Goal: Task Accomplishment & Management: Manage account settings

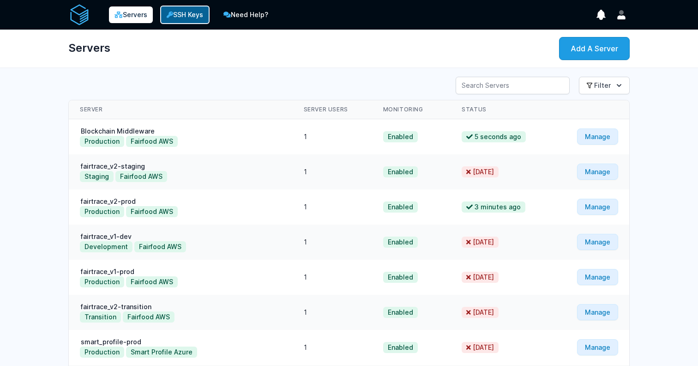
click at [177, 18] on link "SSH Keys" at bounding box center [184, 15] width 49 height 18
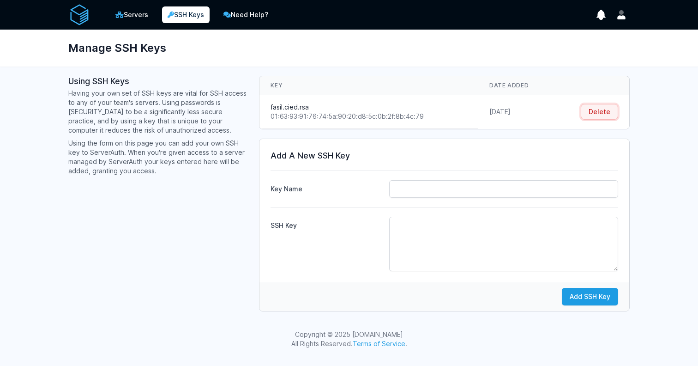
click at [585, 110] on button "Delete" at bounding box center [599, 112] width 37 height 16
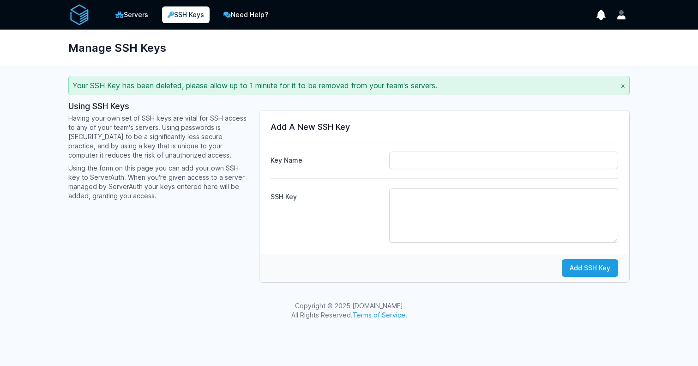
click at [355, 193] on label "SSH Key" at bounding box center [326, 194] width 111 height 13
click at [389, 193] on textarea "SSH Key" at bounding box center [503, 215] width 229 height 54
click at [442, 168] on input "Key Name" at bounding box center [503, 160] width 229 height 18
type input "fasil.cied.rsa"
click at [457, 256] on div "Add SSH Key" at bounding box center [444, 267] width 370 height 29
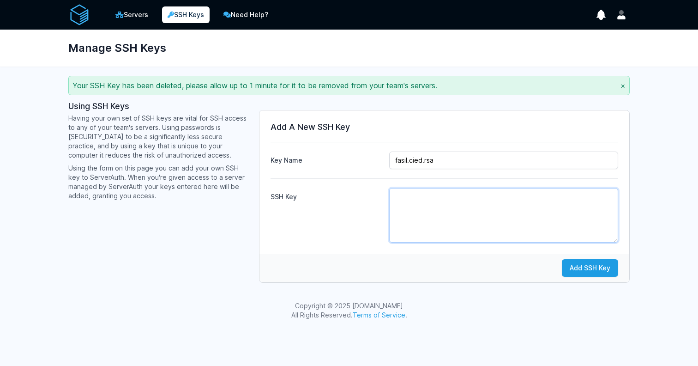
click at [458, 212] on textarea "SSH Key" at bounding box center [503, 215] width 229 height 54
paste textarea "ssh-rsa AAAAB3NzaC1yc2EAAAADAQABAAACAQDcGNBoPQxK/PNMerUcxp9IJwy2NdJlWVhGcitZI9z…"
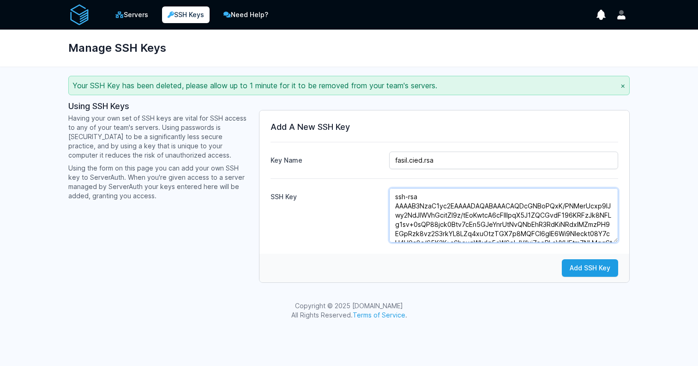
scroll to position [88, 0]
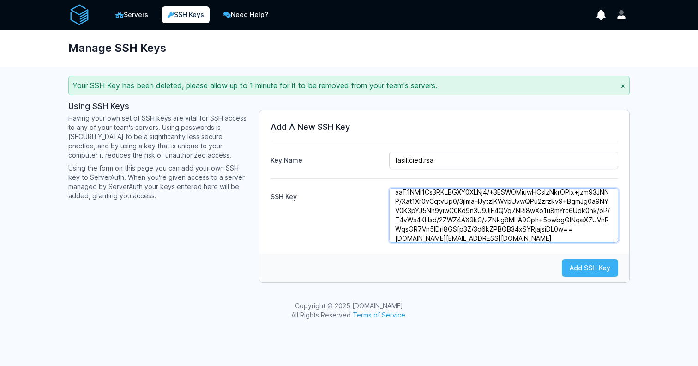
type textarea "ssh-rsa AAAAB3NzaC1yc2EAAAADAQABAAACAQDcGNBoPQxK/PNMerUcxp9IJwy2NdJlWVhGcitZI9z…"
click at [613, 266] on button "Add SSH Key" at bounding box center [590, 268] width 56 height 18
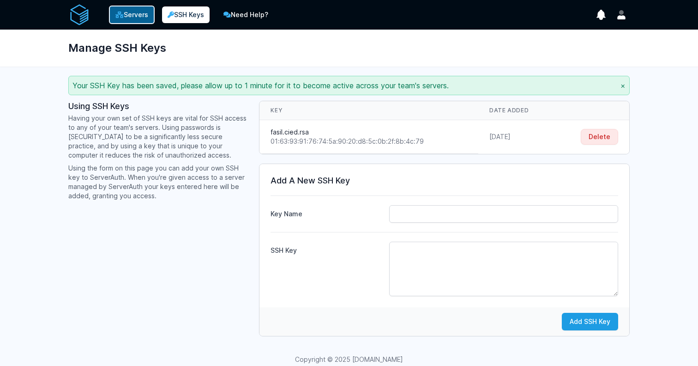
click at [128, 9] on link "Servers" at bounding box center [132, 15] width 46 height 18
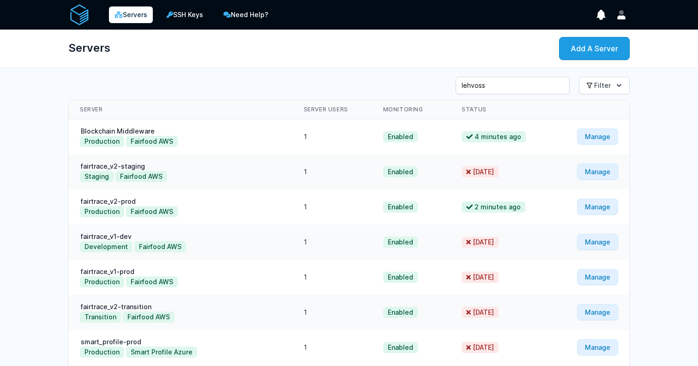
type input "lehvoss"
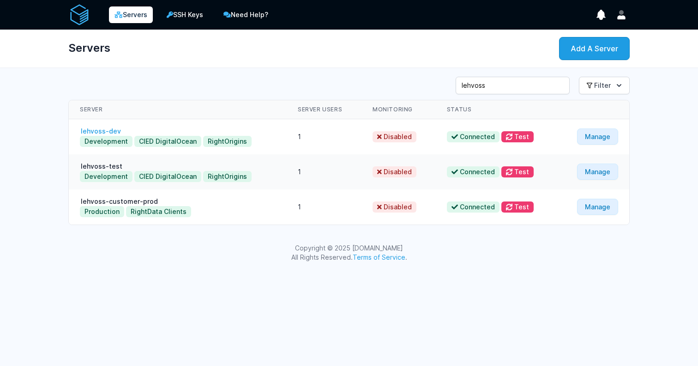
click at [102, 132] on link "lehvoss-dev" at bounding box center [101, 131] width 42 height 8
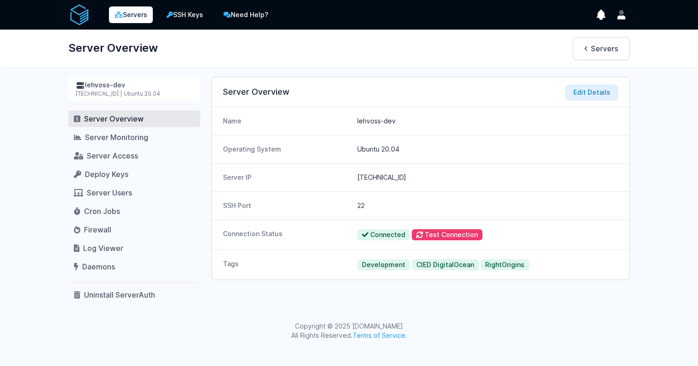
click at [95, 89] on div "lehvoss-dev" at bounding box center [134, 85] width 117 height 10
drag, startPoint x: 75, startPoint y: 95, endPoint x: 110, endPoint y: 96, distance: 35.1
click at [110, 96] on div "lehvoss-dev [TECHNICAL_ID] | Ubuntu 20.04" at bounding box center [134, 89] width 132 height 24
copy div "[TECHNICAL_ID]"
